Goal: Check status: Check status

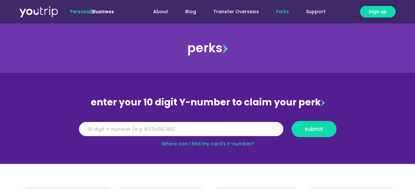
click at [172, 126] on input "Y Number" at bounding box center [181, 129] width 204 height 15
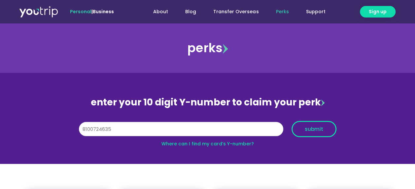
type input "8100724635"
click at [308, 123] on button "submit" at bounding box center [313, 129] width 45 height 16
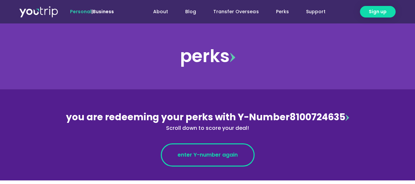
click at [228, 153] on span "enter Y-number again" at bounding box center [207, 155] width 60 height 8
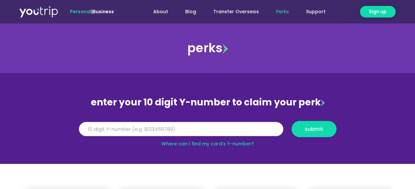
click at [92, 131] on input "Y Number" at bounding box center [181, 129] width 204 height 15
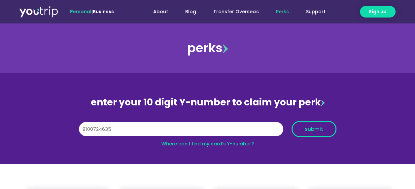
type input "8100724635"
click at [316, 123] on button "submit" at bounding box center [313, 129] width 45 height 16
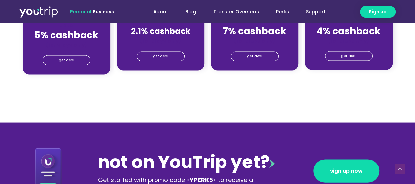
scroll to position [660, 0]
